Goal: Transaction & Acquisition: Purchase product/service

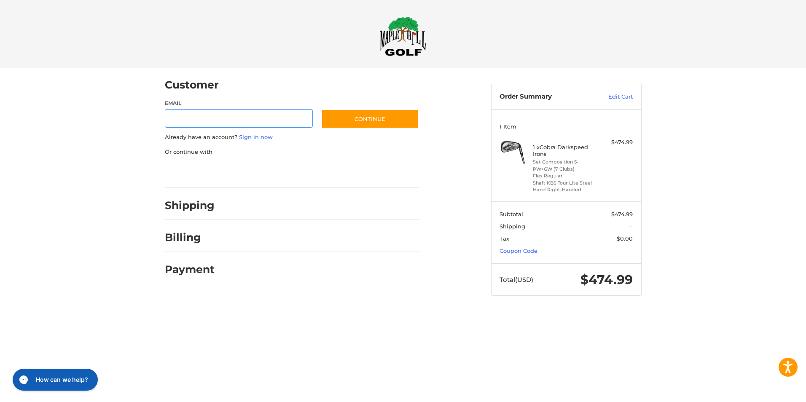
click at [0, 312] on div at bounding box center [0, 312] width 0 height 0
click at [530, 250] on link "Coupon Code" at bounding box center [518, 250] width 38 height 7
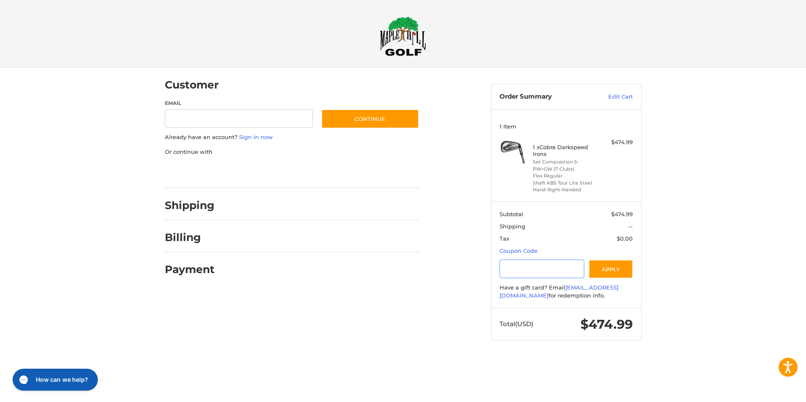
click at [527, 266] on input "Gift Certificate or Coupon Code" at bounding box center [541, 269] width 85 height 19
type input "*********"
click at [611, 262] on button "Apply" at bounding box center [610, 269] width 45 height 19
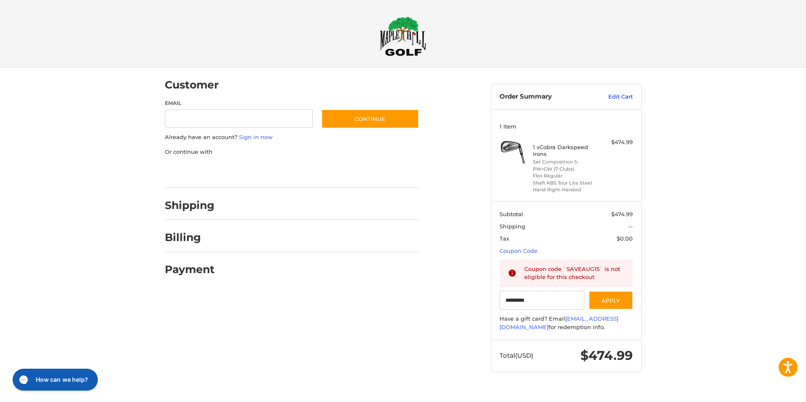
click at [626, 97] on link "Edit Cart" at bounding box center [611, 97] width 43 height 8
